Goal: Task Accomplishment & Management: Manage account settings

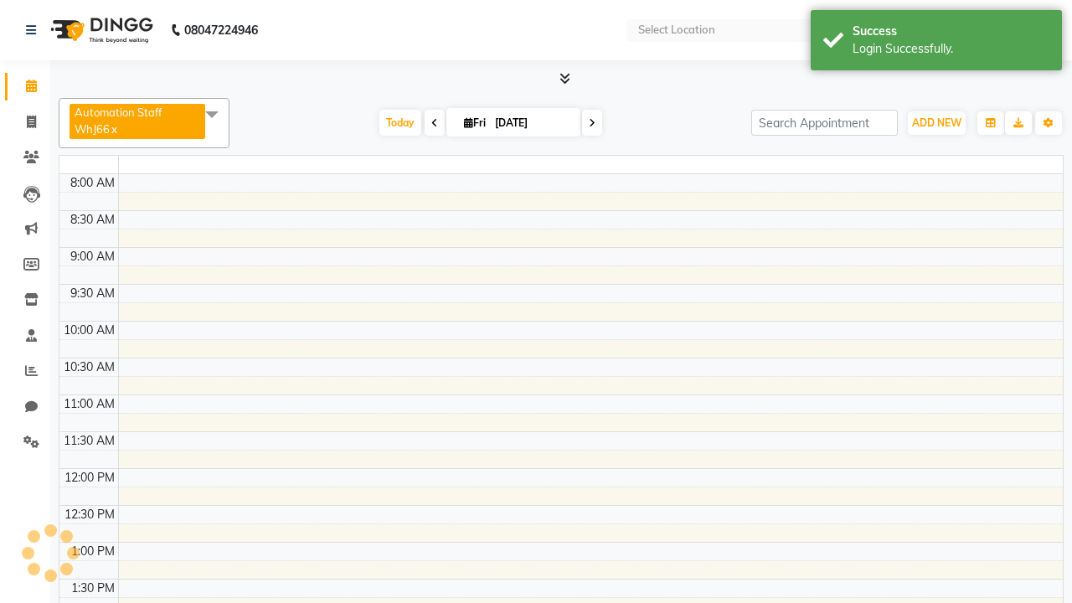
select select "en"
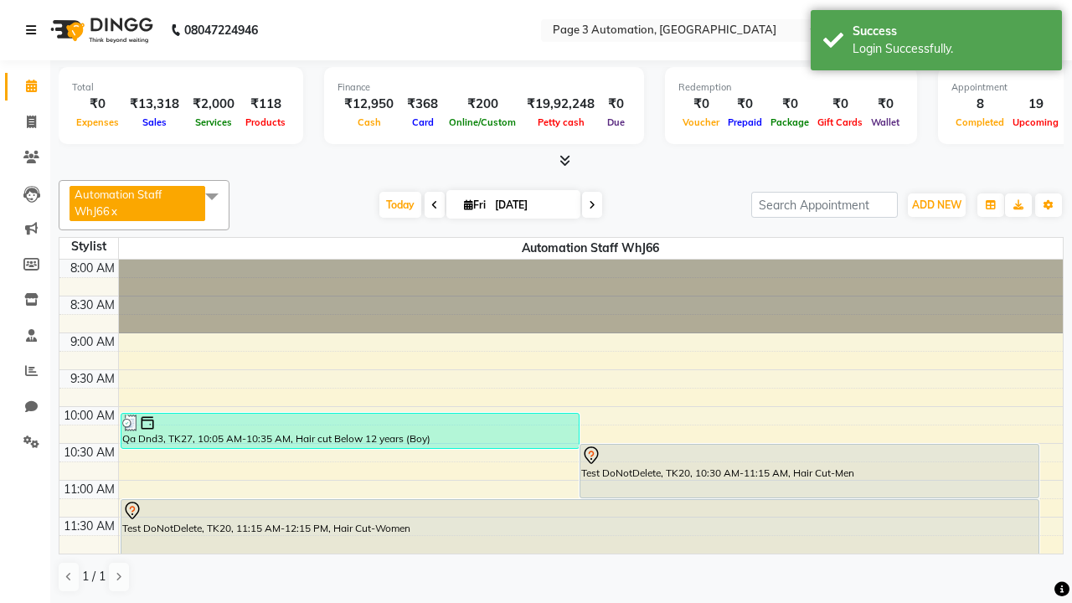
click at [34, 30] on icon at bounding box center [31, 30] width 10 height 12
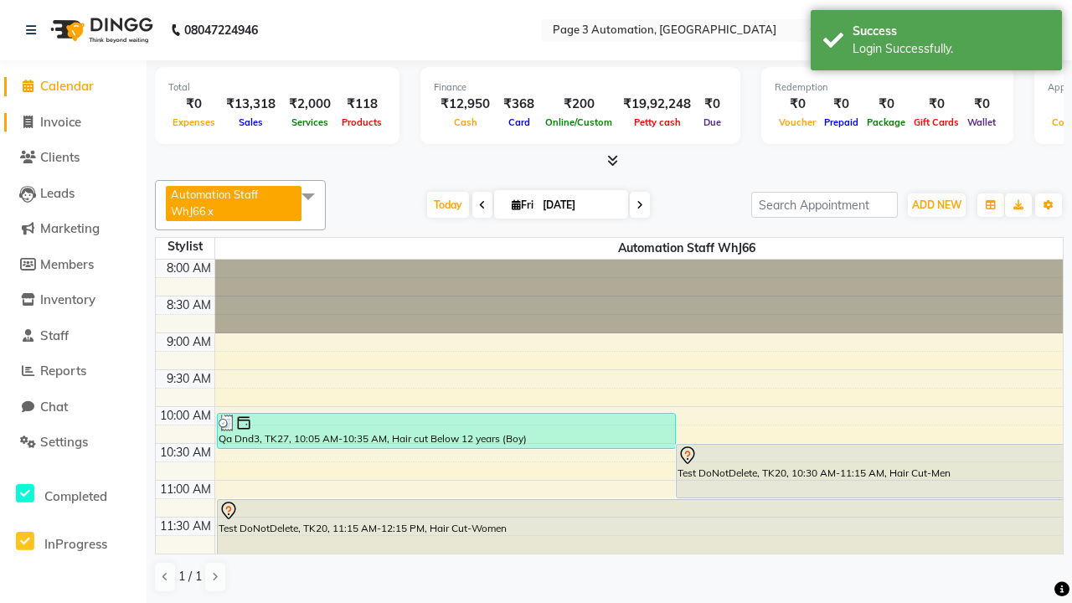
click at [73, 121] on span "Invoice" at bounding box center [60, 122] width 41 height 16
select select "service"
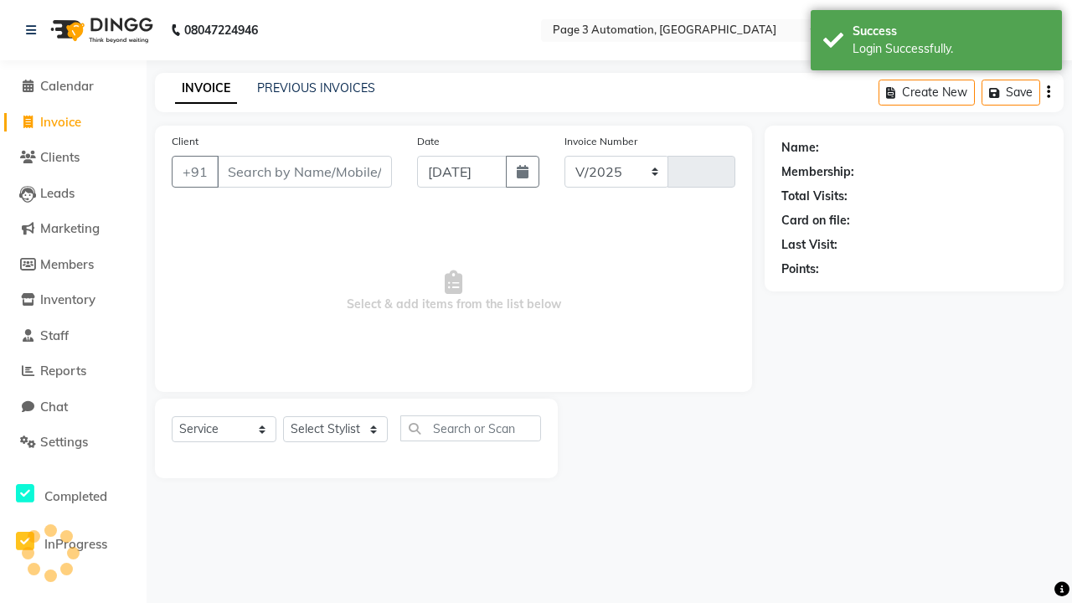
select select "2774"
type input "10124"
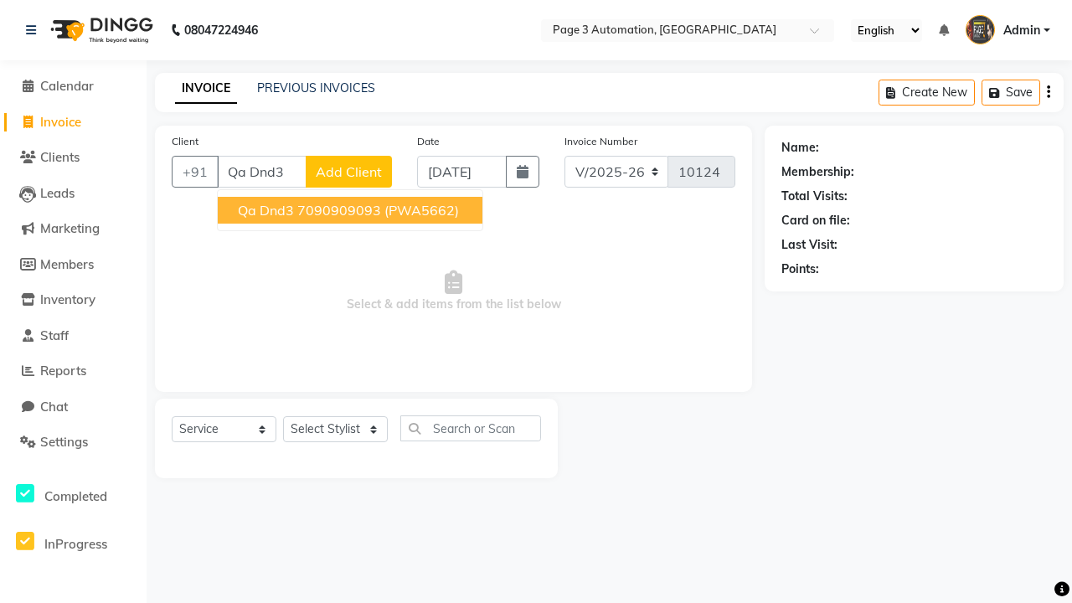
click at [352, 210] on ngb-highlight "7090909093" at bounding box center [339, 210] width 84 height 17
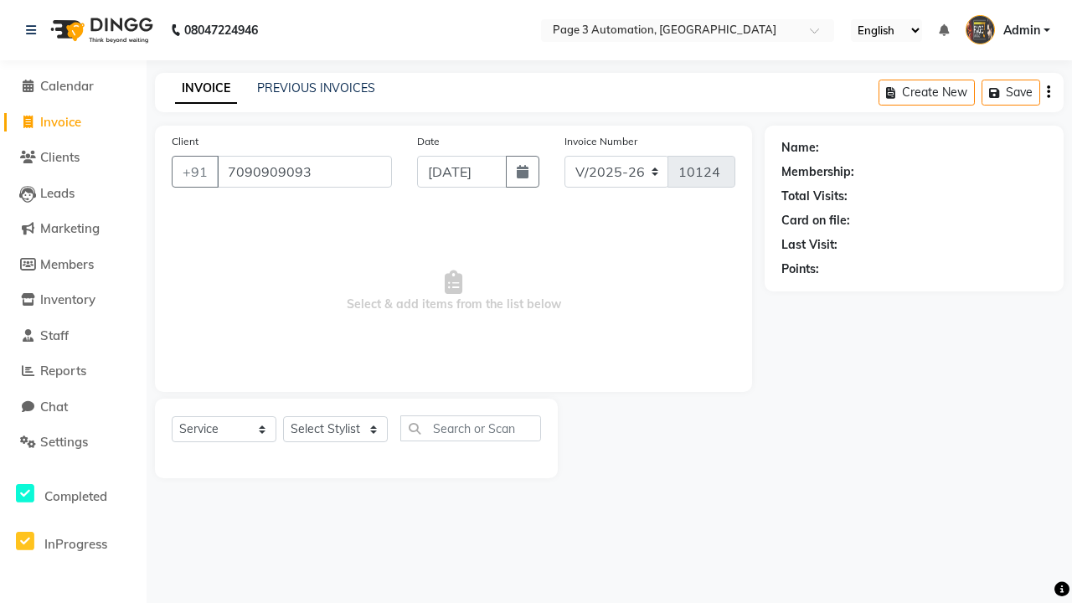
type input "7090909093"
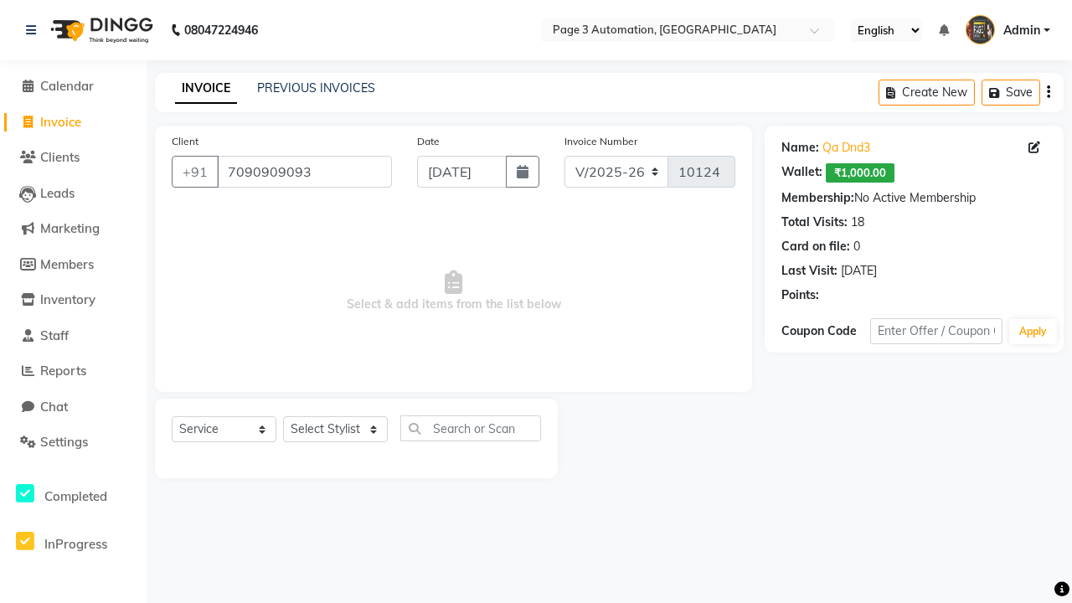
select select "71572"
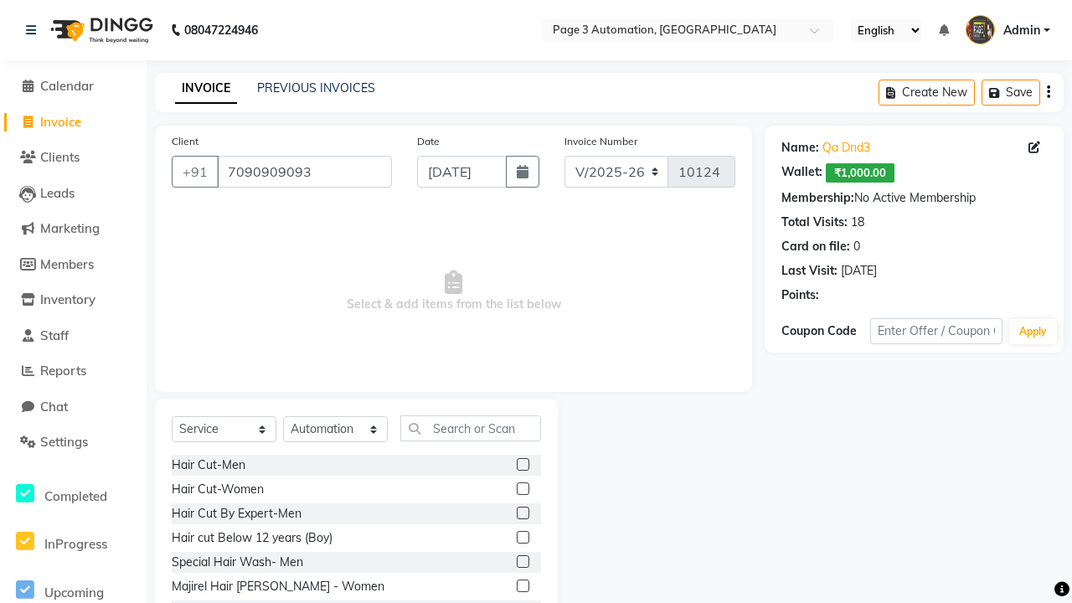
click at [522, 538] on label at bounding box center [523, 537] width 13 height 13
click at [522, 538] on input "checkbox" at bounding box center [522, 538] width 11 height 11
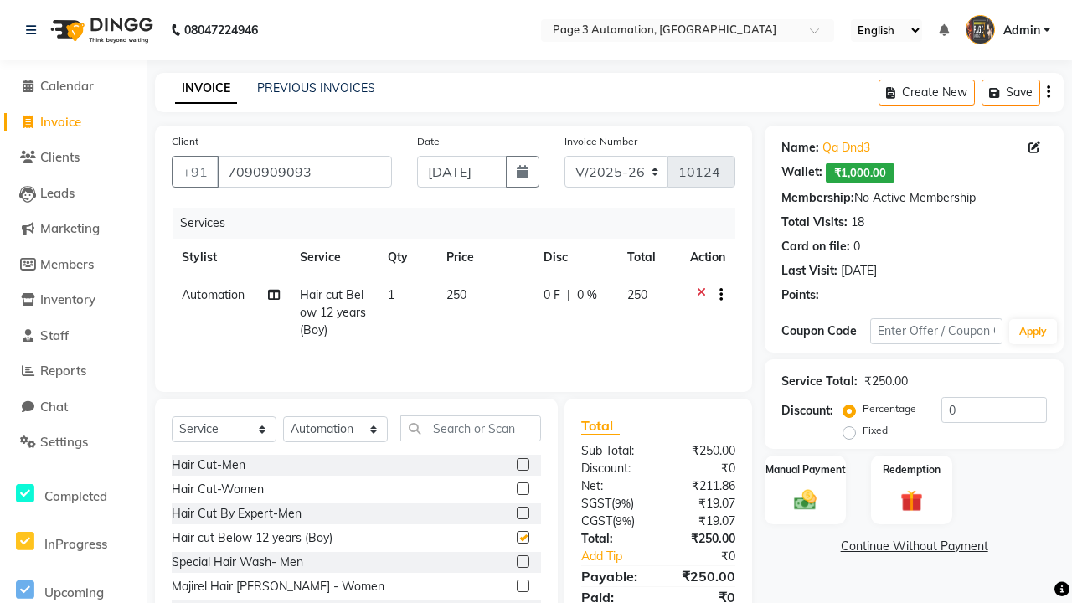
checkbox input "false"
click at [805, 469] on label "Manual Payment" at bounding box center [806, 469] width 84 height 16
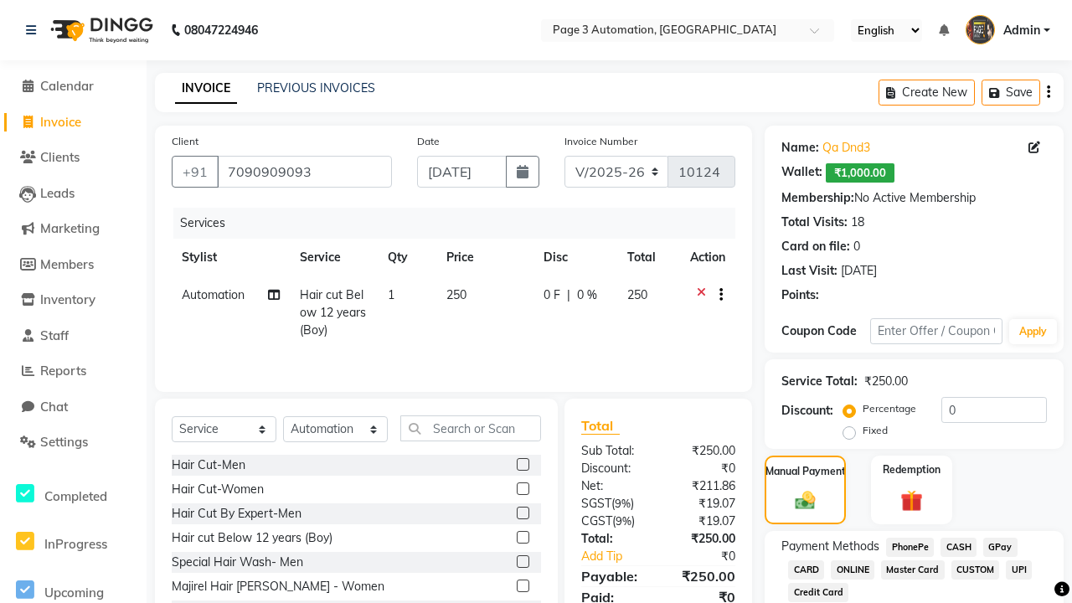
click at [852, 569] on span "ONLINE" at bounding box center [853, 569] width 44 height 19
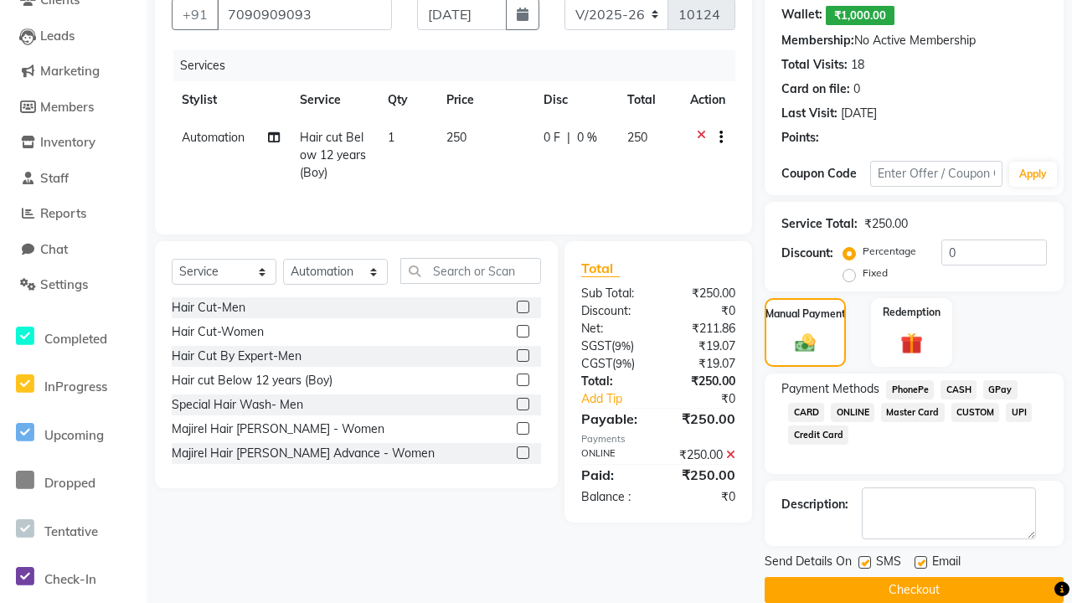
click at [864, 562] on label at bounding box center [864, 562] width 13 height 13
click at [864, 562] on input "checkbox" at bounding box center [863, 563] width 11 height 11
checkbox input "false"
click at [920, 562] on label at bounding box center [920, 562] width 13 height 13
click at [920, 562] on input "checkbox" at bounding box center [919, 563] width 11 height 11
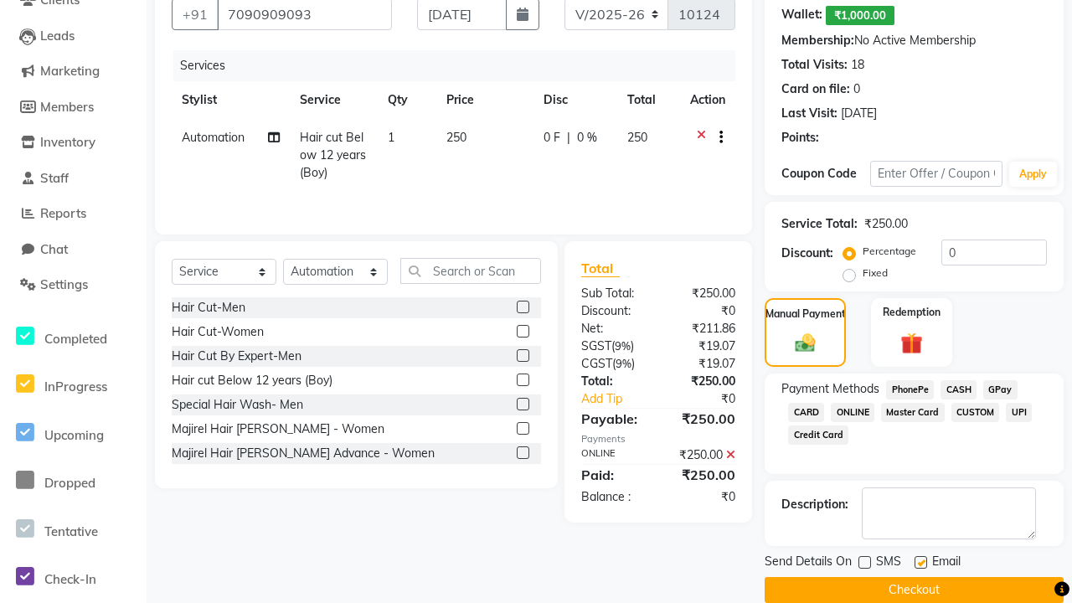
checkbox input "false"
click at [914, 590] on button "Checkout" at bounding box center [914, 590] width 299 height 26
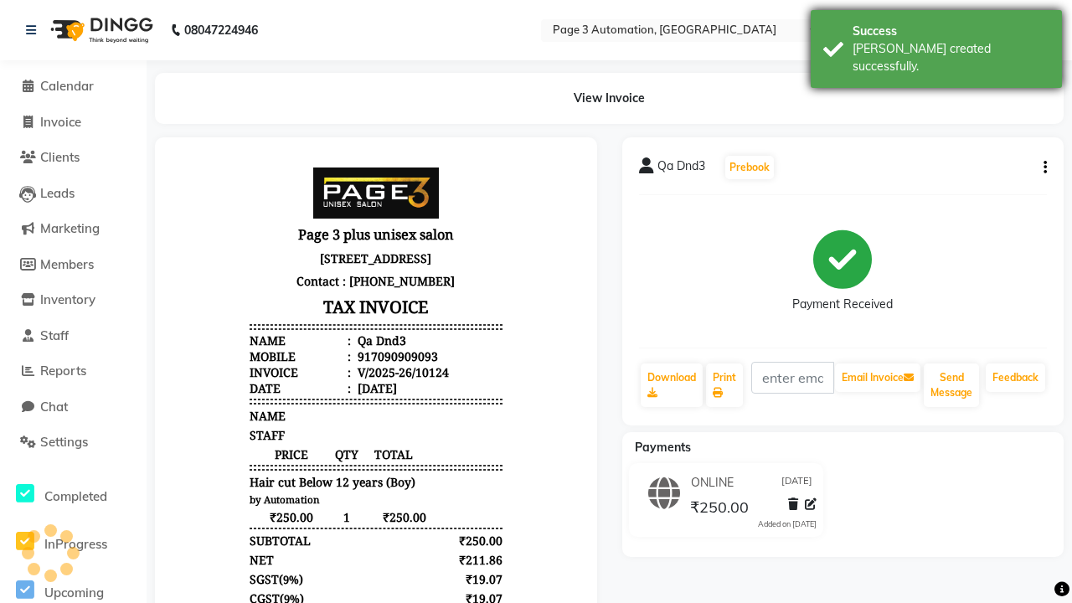
click at [936, 43] on div "[PERSON_NAME] created successfully." at bounding box center [950, 57] width 197 height 35
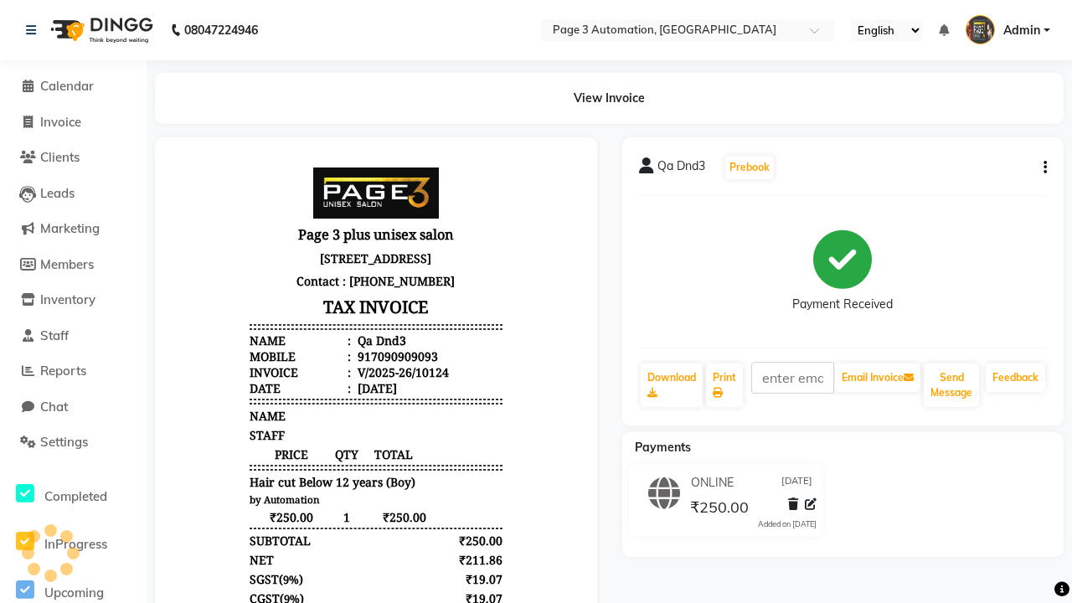
click at [1042, 167] on button "button" at bounding box center [1042, 168] width 10 height 18
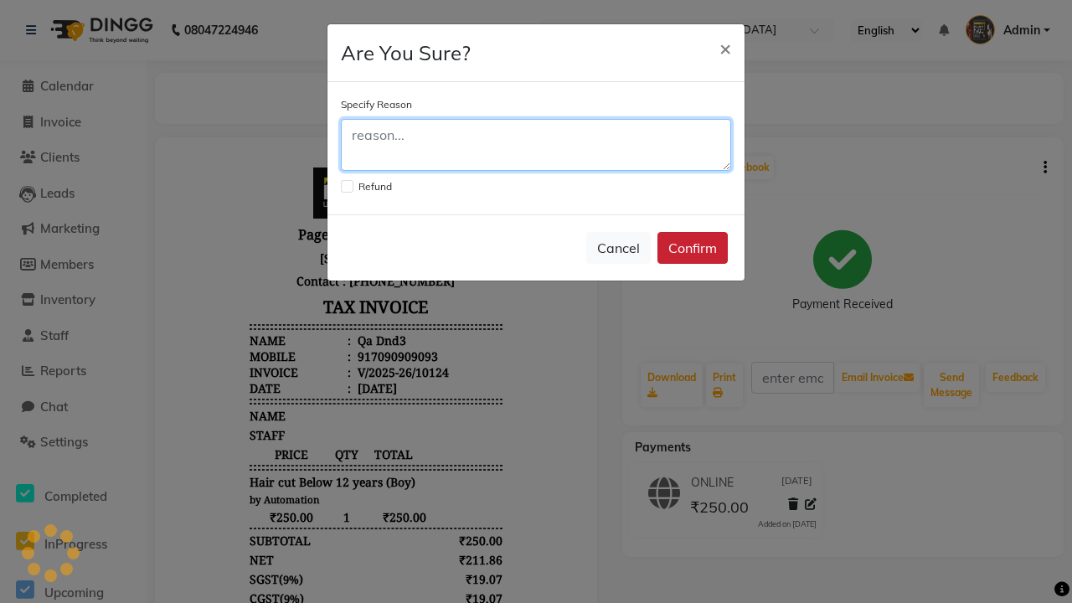
click at [536, 145] on textarea at bounding box center [536, 145] width 390 height 52
type textarea "Testing"
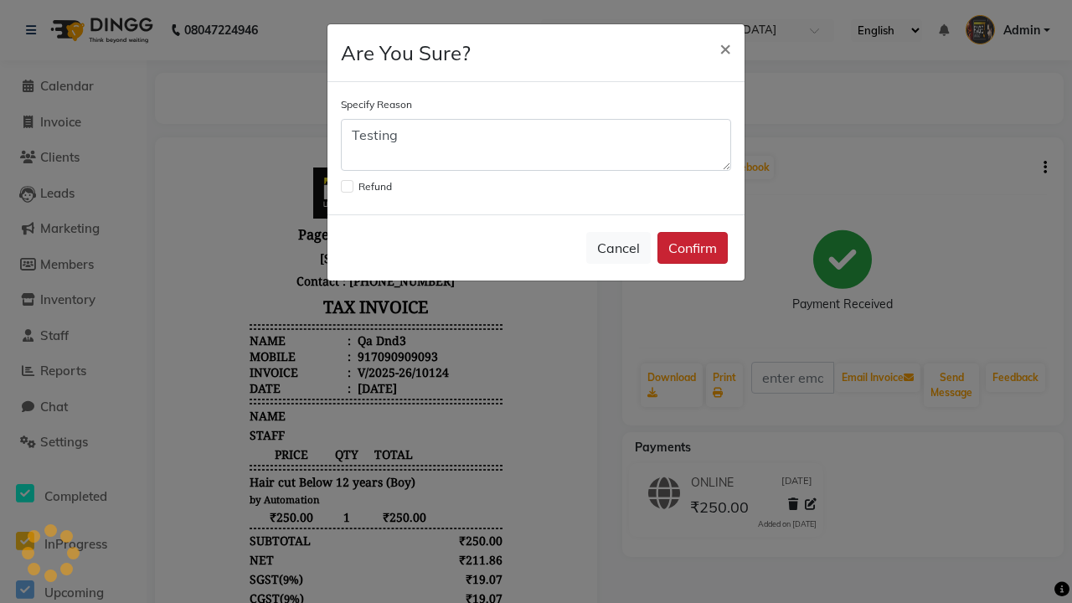
click at [693, 248] on button "Confirm" at bounding box center [692, 248] width 70 height 32
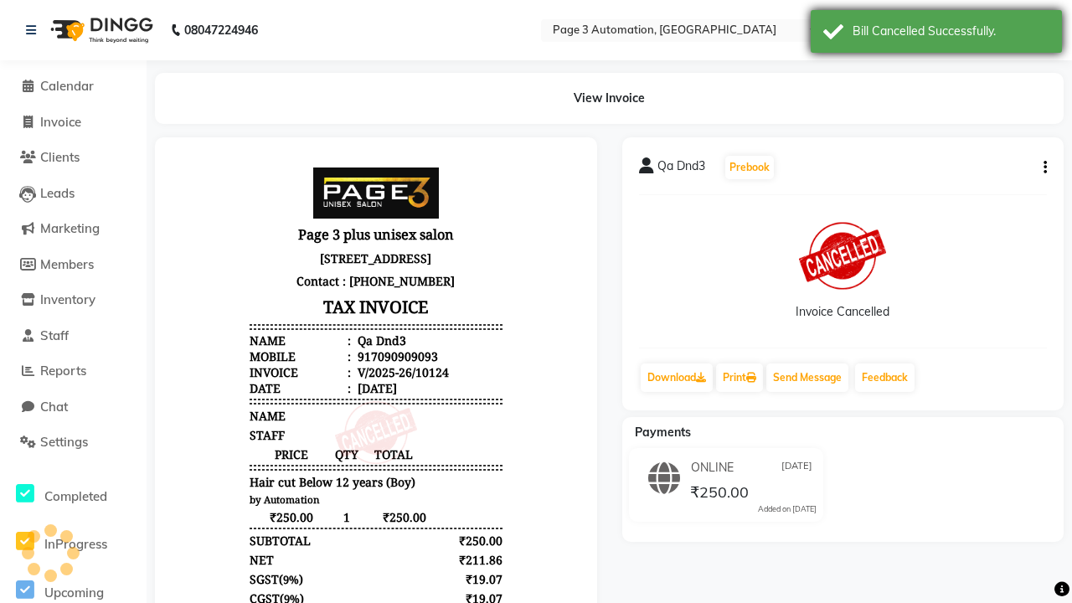
click at [936, 33] on div "Bill Cancelled Successfully." at bounding box center [950, 32] width 197 height 18
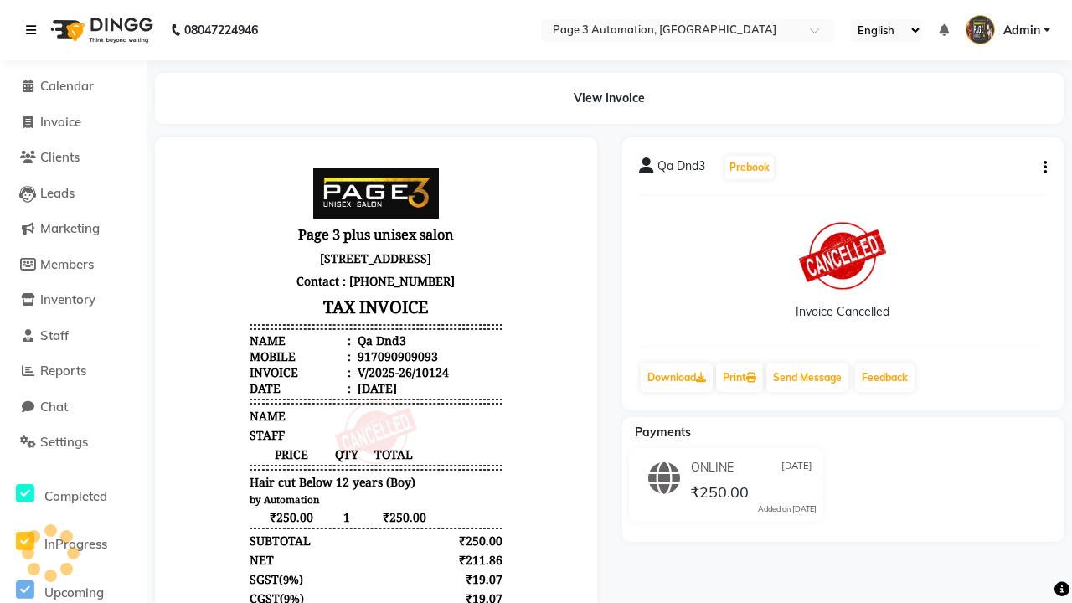
click at [34, 30] on icon at bounding box center [31, 30] width 10 height 12
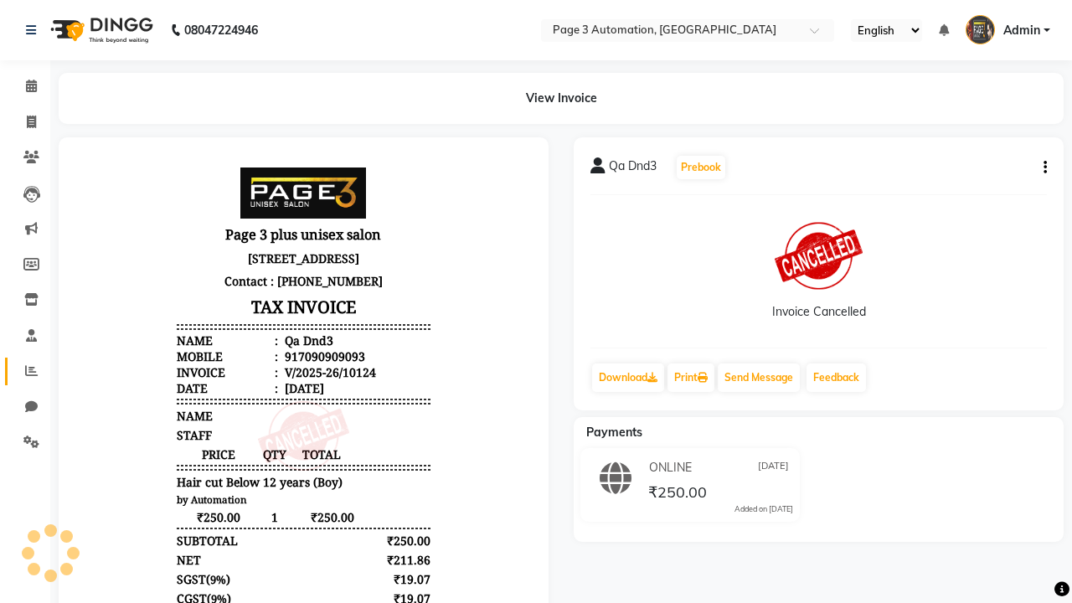
click at [25, 371] on icon at bounding box center [31, 370] width 13 height 13
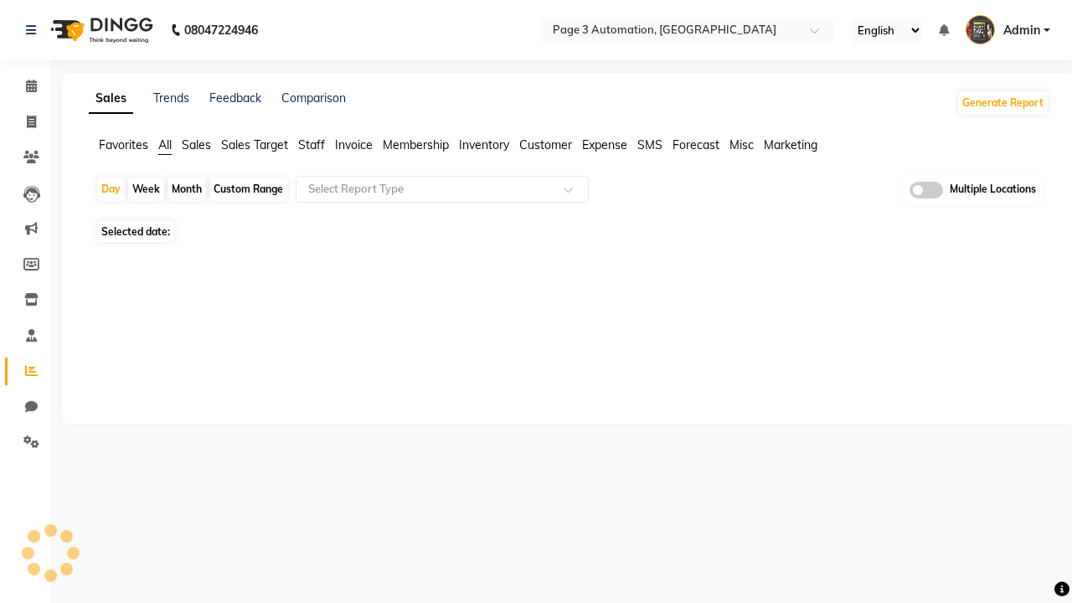
type input "Cancel Invoice Report"
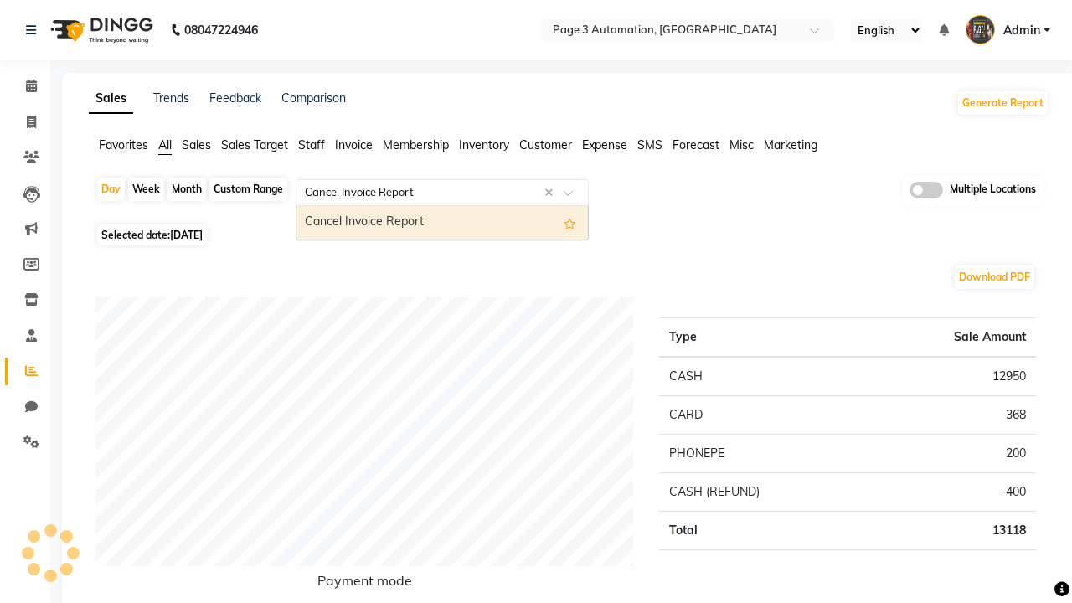
click at [442, 223] on div "Cancel Invoice Report" at bounding box center [441, 222] width 291 height 33
select select "full_report"
select select "csv"
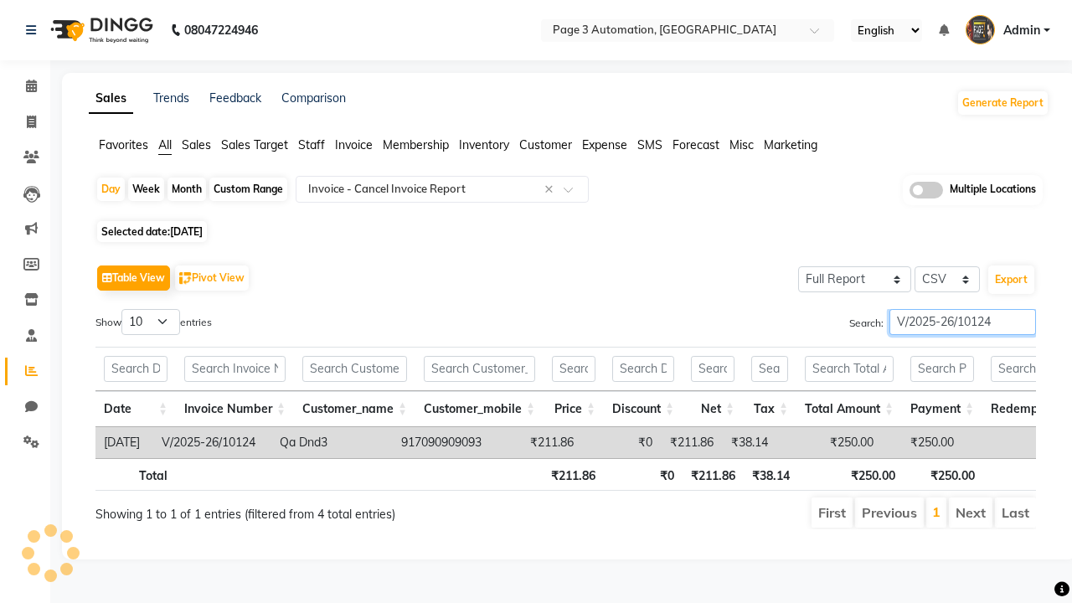
type input "V/2025-26/10124"
click at [1007, 30] on span "Admin" at bounding box center [1021, 31] width 37 height 18
